Goal: Task Accomplishment & Management: Complete application form

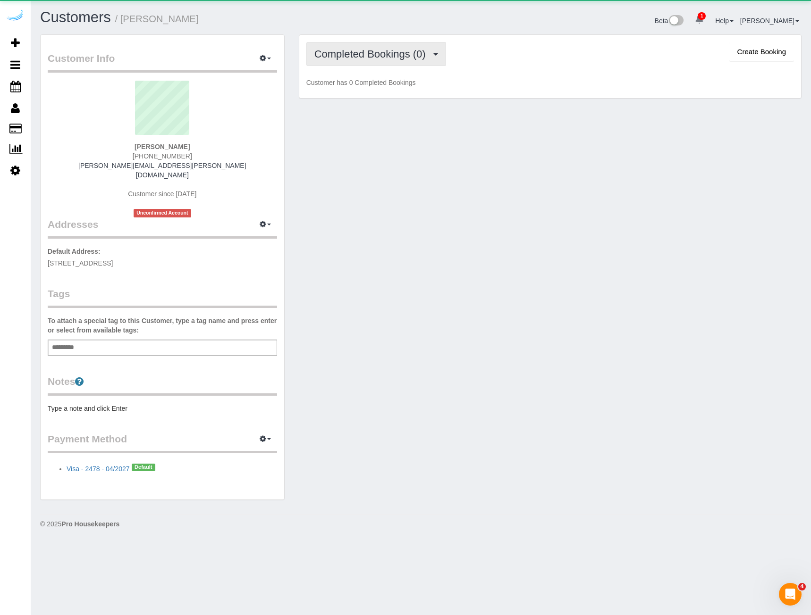
click at [366, 56] on span "Completed Bookings (0)" at bounding box center [372, 54] width 116 height 12
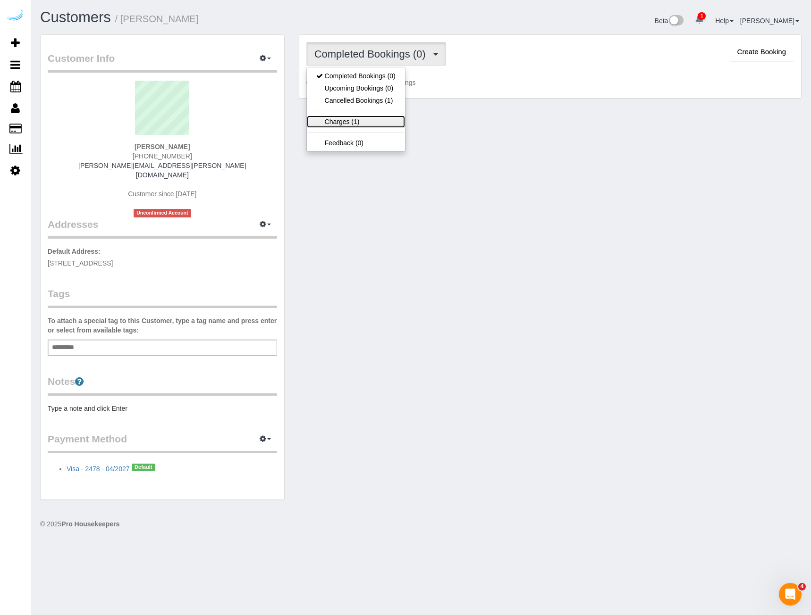
click at [345, 123] on link "Charges (1)" at bounding box center [356, 122] width 98 height 12
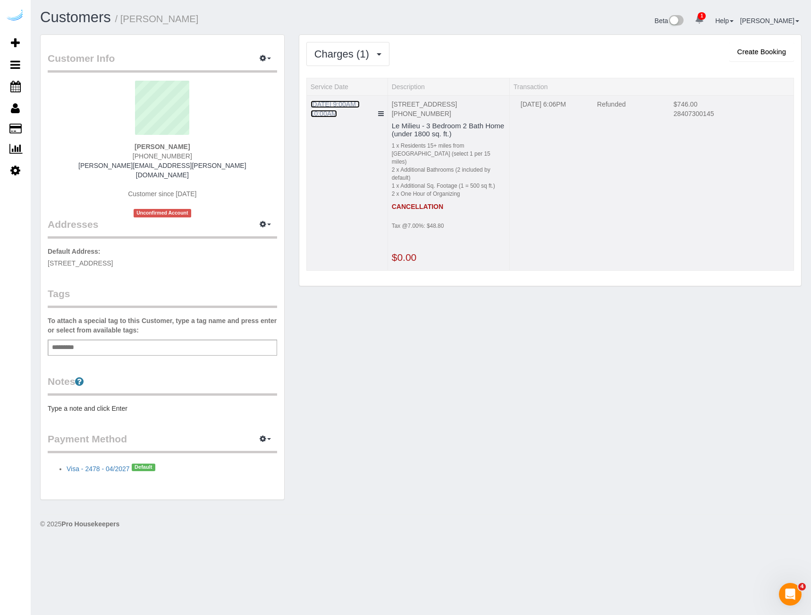
click at [331, 107] on link "10/01/2025 9:00AM - 10:00AM" at bounding box center [336, 109] width 50 height 17
click at [325, 61] on button "Charges (1)" at bounding box center [347, 54] width 83 height 24
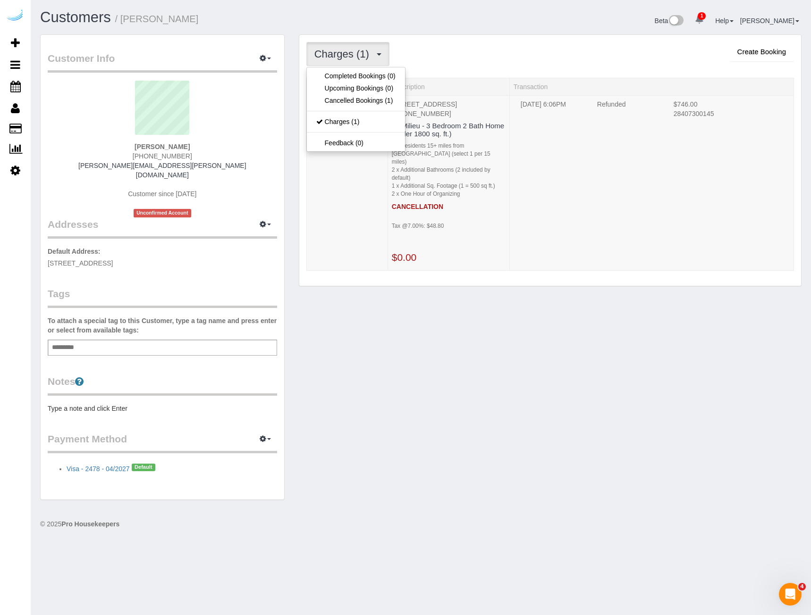
click at [441, 417] on div "Customer Info Edit Contact Info Send Message Email Preferences Special Sales Ta…" at bounding box center [421, 271] width 776 height 475
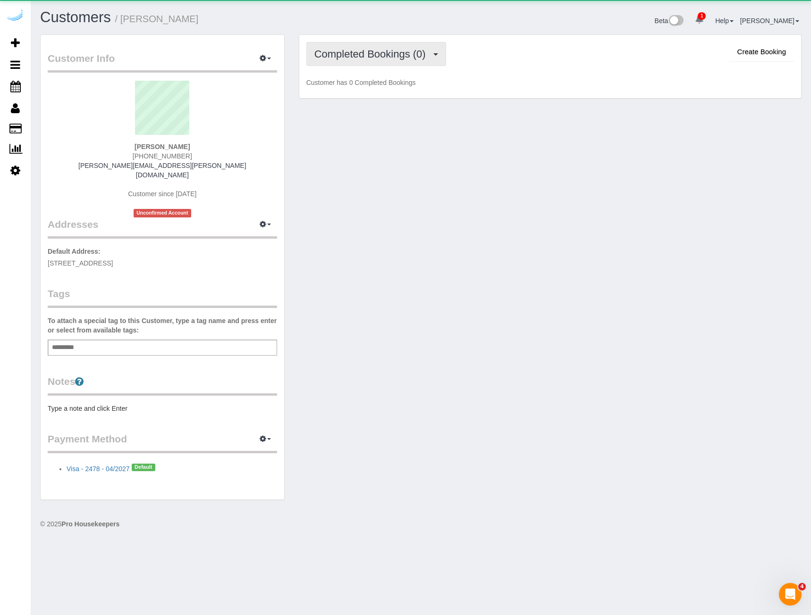
click at [342, 58] on span "Completed Bookings (0)" at bounding box center [372, 54] width 116 height 12
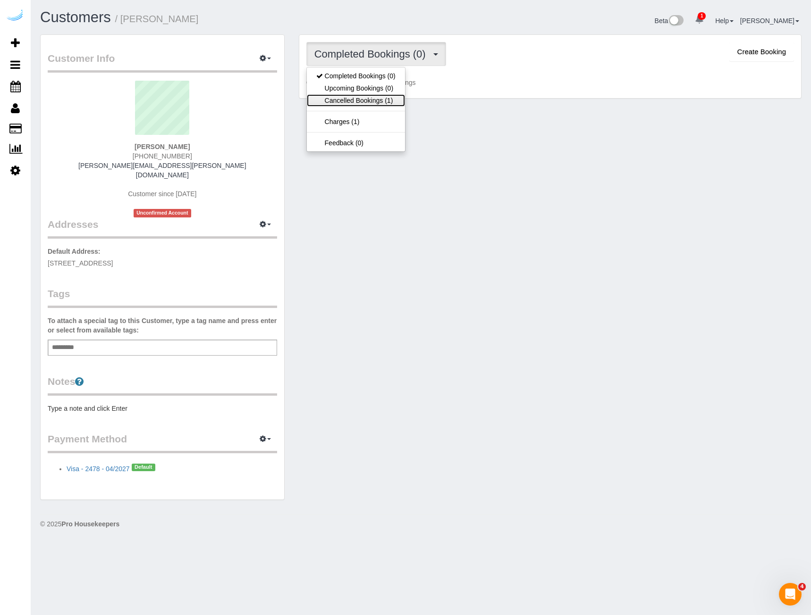
click at [360, 97] on link "Cancelled Bookings (1)" at bounding box center [356, 100] width 98 height 12
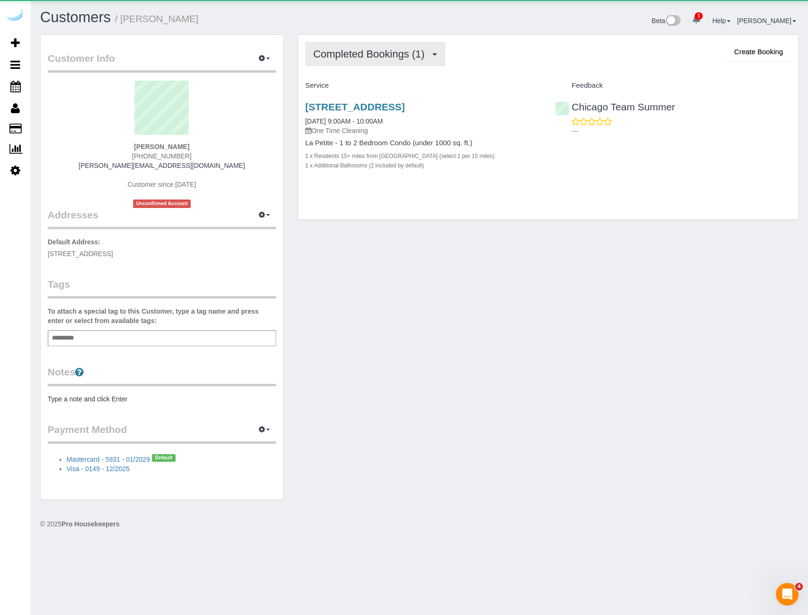
click at [355, 57] on span "Completed Bookings (1)" at bounding box center [371, 54] width 116 height 12
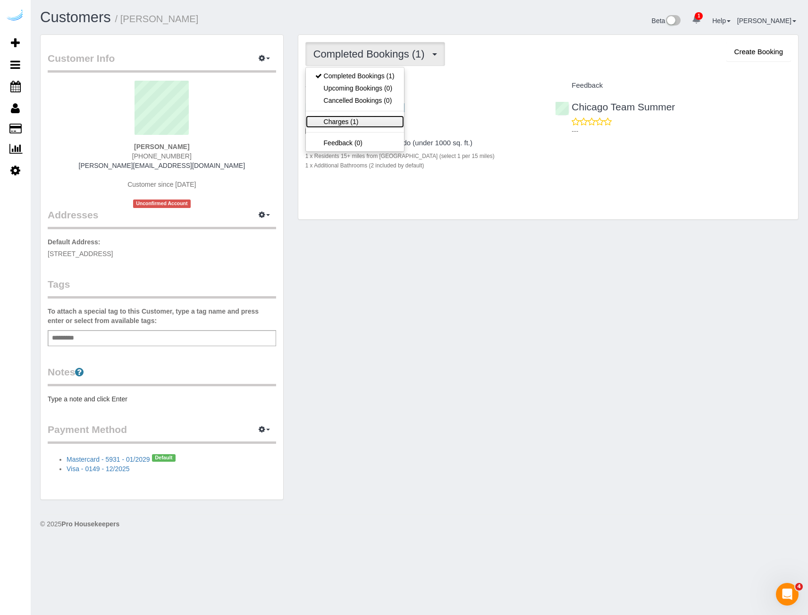
click at [368, 121] on link "Charges (1)" at bounding box center [355, 122] width 98 height 12
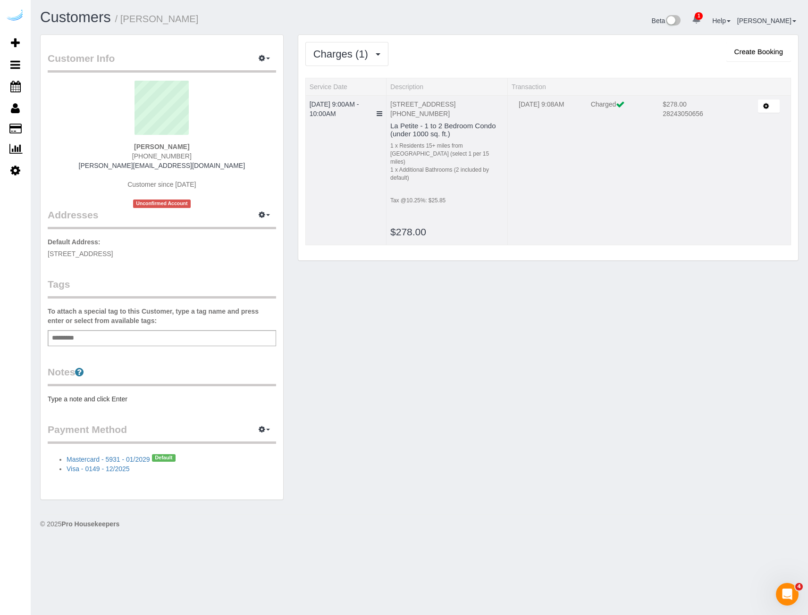
click at [680, 101] on td "$278.00 28243050656" at bounding box center [696, 114] width 81 height 28
copy td "$278.00"
click at [620, 32] on div "Beta 1 Your Notifications You have 0 alerts × You have 20 to charge for 09/29/2…" at bounding box center [613, 21] width 387 height 25
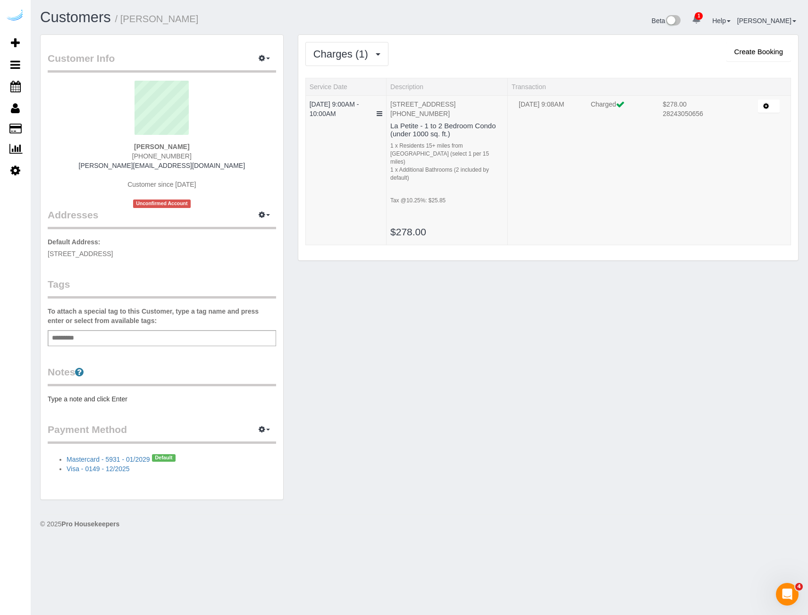
click at [668, 362] on div "Customer Info Edit Contact Info Send Message Email Preferences Special Sales Ta…" at bounding box center [419, 271] width 773 height 475
click at [615, 360] on div "Customer Info Edit Contact Info Send Message Email Preferences Special Sales Ta…" at bounding box center [419, 271] width 773 height 475
click at [763, 103] on icon "button" at bounding box center [766, 105] width 6 height 5
click at [676, 381] on div "Customer Info Edit Contact Info Send Message Email Preferences Special Sales Ta…" at bounding box center [419, 271] width 773 height 475
click at [703, 17] on span "1" at bounding box center [699, 16] width 8 height 8
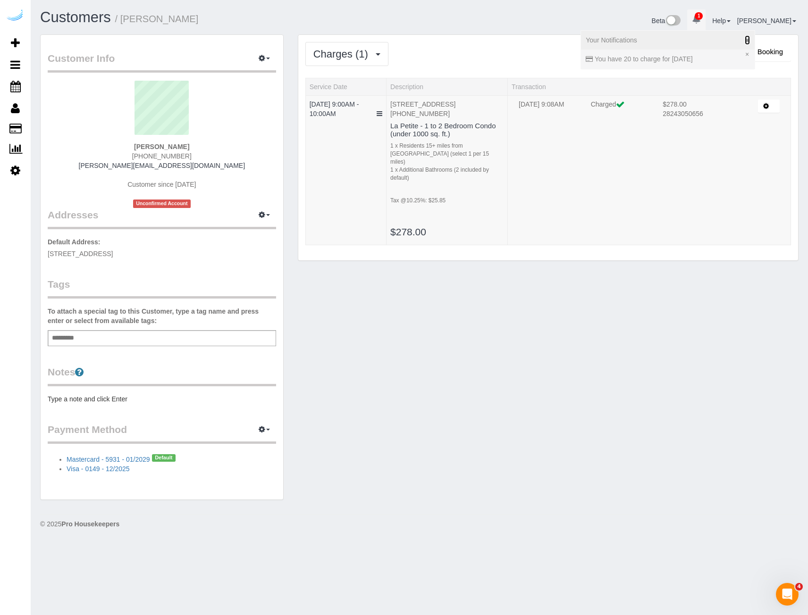
click at [750, 40] on icon at bounding box center [747, 40] width 5 height 7
click at [656, 37] on div "Charges (1) Completed Bookings (1) Upcoming Bookings (0) Cancelled Bookings (0)…" at bounding box center [548, 148] width 500 height 226
click at [673, 373] on div "Customer Info Edit Contact Info Send Message Email Preferences Special Sales Ta…" at bounding box center [419, 271] width 773 height 475
click at [767, 106] on icon "button" at bounding box center [766, 105] width 6 height 5
click at [656, 357] on div "Customer Info Edit Contact Info Send Message Email Preferences Special Sales Ta…" at bounding box center [419, 271] width 773 height 475
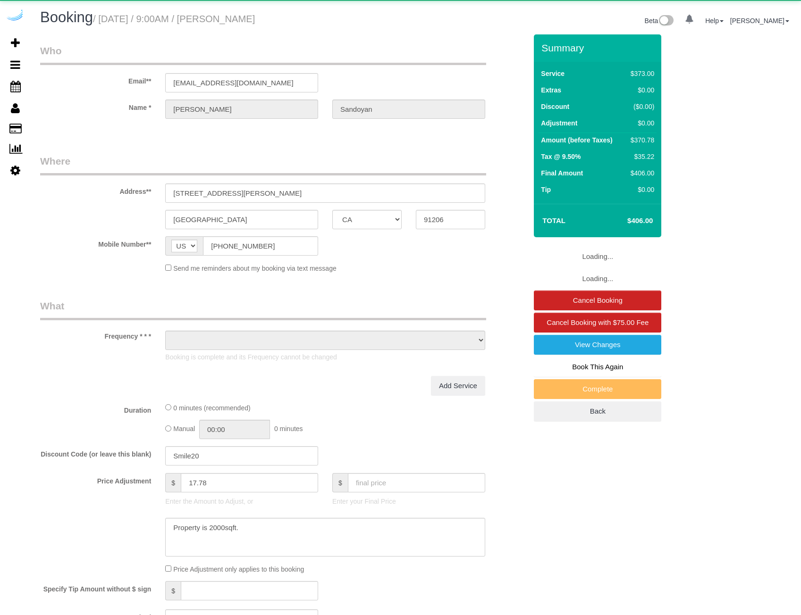
select select "CA"
select select "object:833"
select select "6"
select select "number:9"
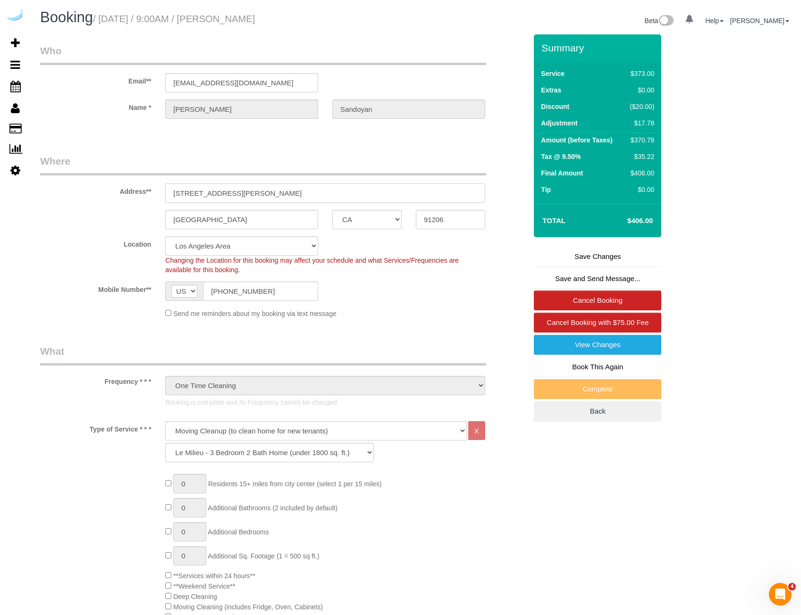
click at [405, 190] on input "357 Harvey Drive, Apt/Suite 103, Glendale, CA 91206" at bounding box center [325, 193] width 320 height 19
click at [273, 88] on input "lorasandoyan@gmail.com" at bounding box center [241, 82] width 153 height 19
click at [81, 252] on div "Location Pro Housekeepers Atlanta Austin Boston Chicago Cincinnati Clearwater D…" at bounding box center [283, 255] width 501 height 38
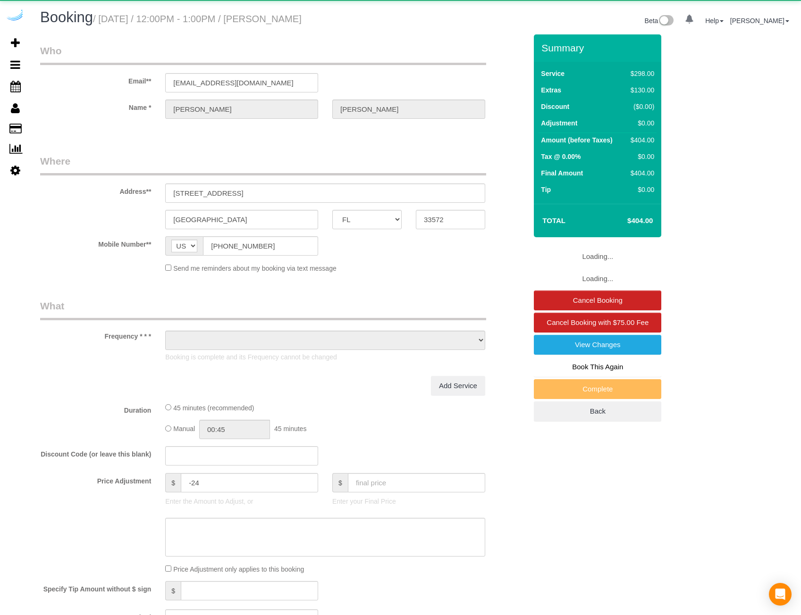
select select "FL"
select select "object:704"
select select "number:9"
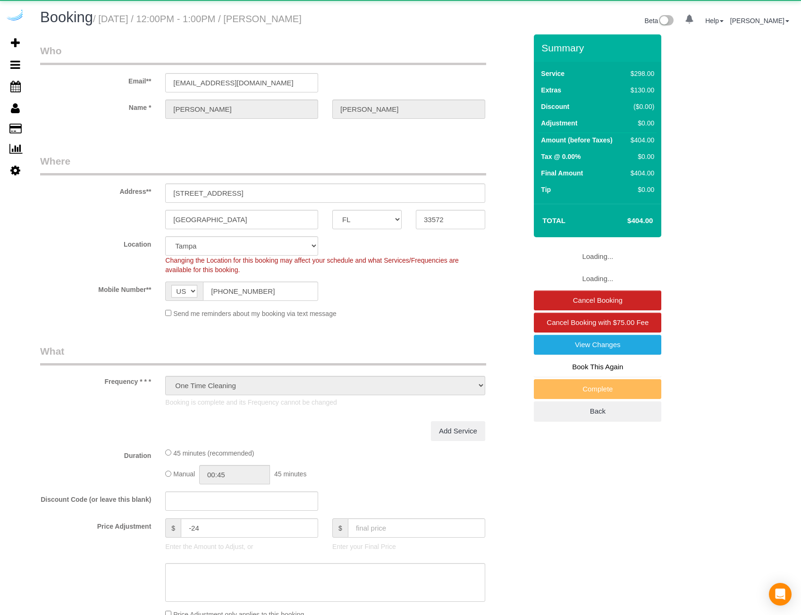
select select "object:849"
select select "5"
select select "spot1"
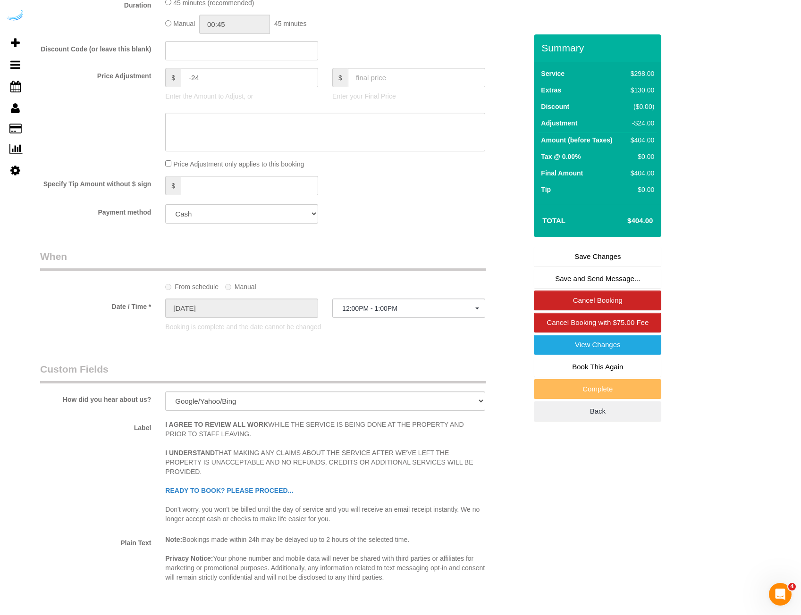
scroll to position [1370, 0]
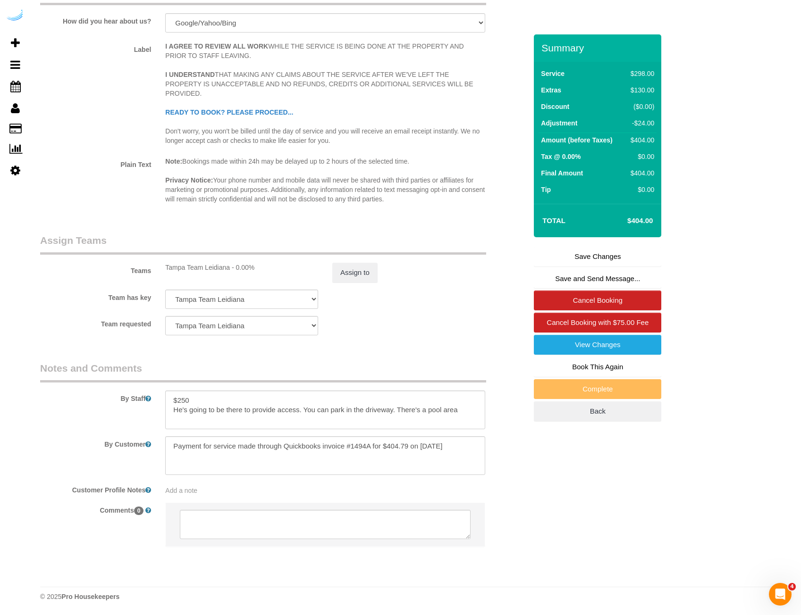
click at [395, 188] on p "Note: Bookings made within 24h may be delayed up to 2 hours of the selected tim…" at bounding box center [325, 180] width 320 height 47
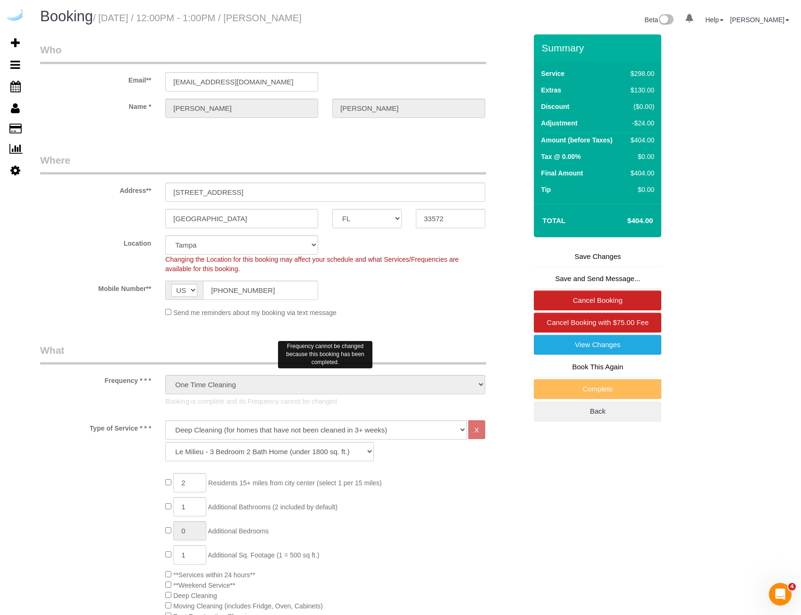
scroll to position [0, 0]
